Goal: Go to known website: Access a specific website the user already knows

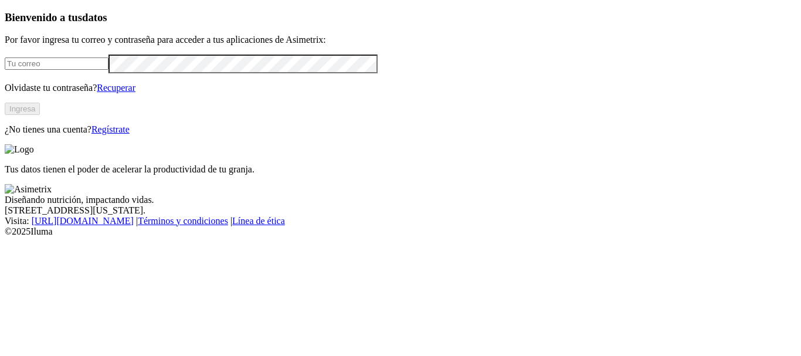
type input "[PERSON_NAME][EMAIL_ADDRESS][DOMAIN_NAME]"
click at [40, 115] on button "Ingresa" at bounding box center [22, 109] width 35 height 12
